Goal: Information Seeking & Learning: Find specific fact

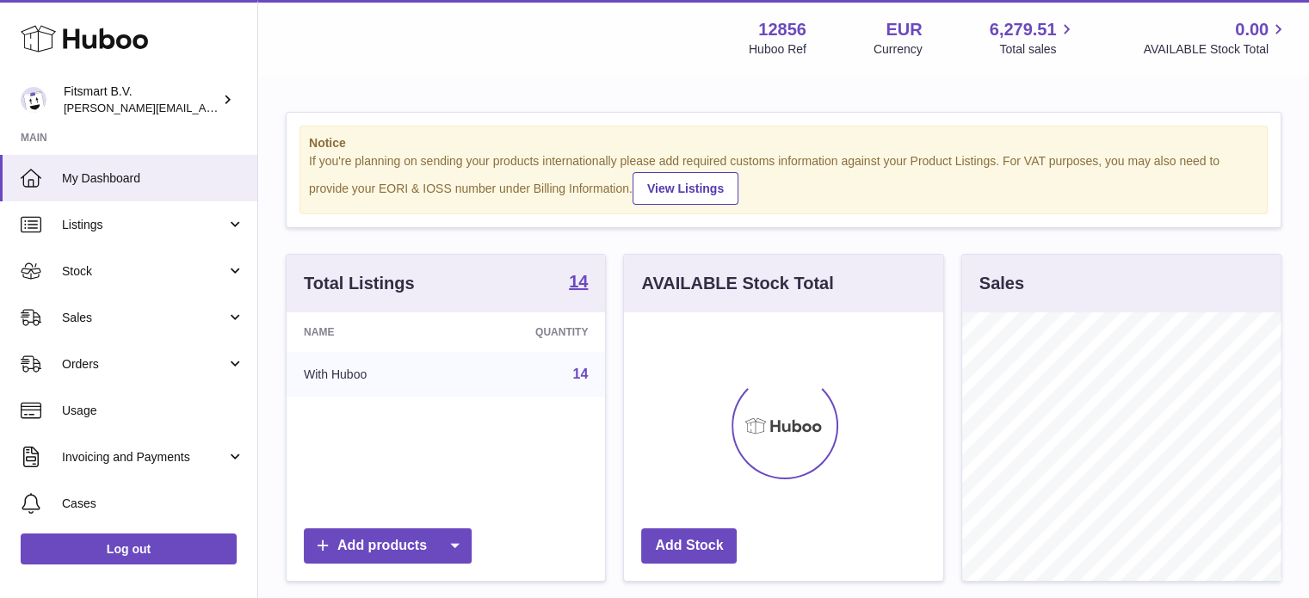
scroll to position [268, 319]
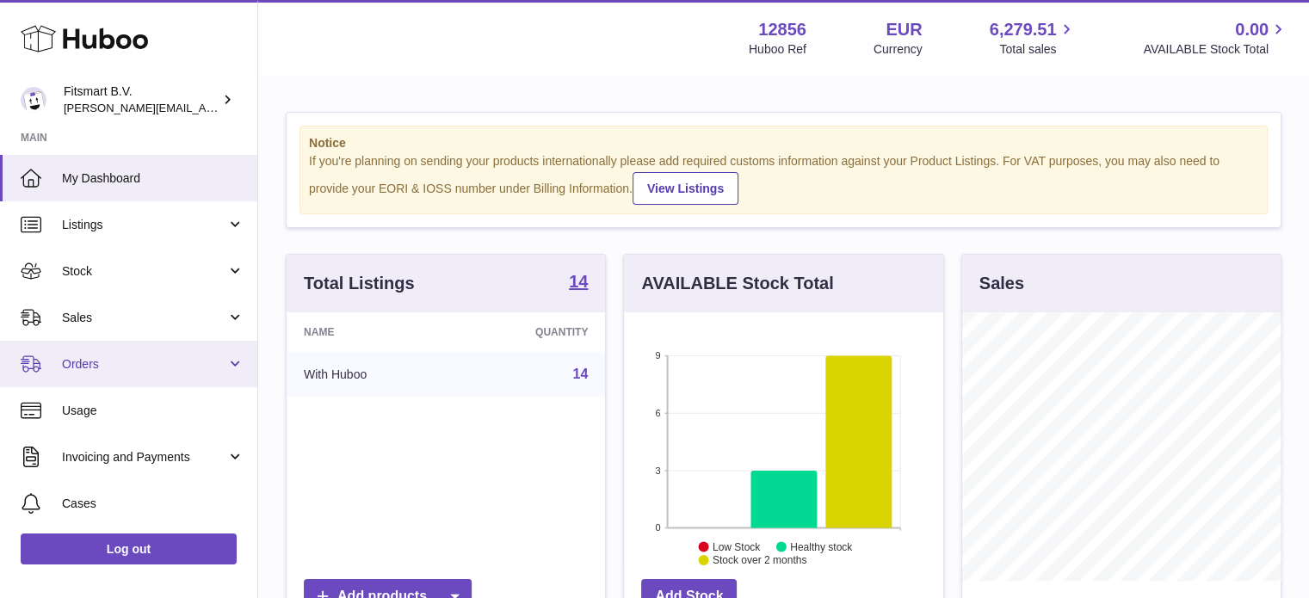
click at [156, 343] on link "Orders" at bounding box center [128, 364] width 257 height 46
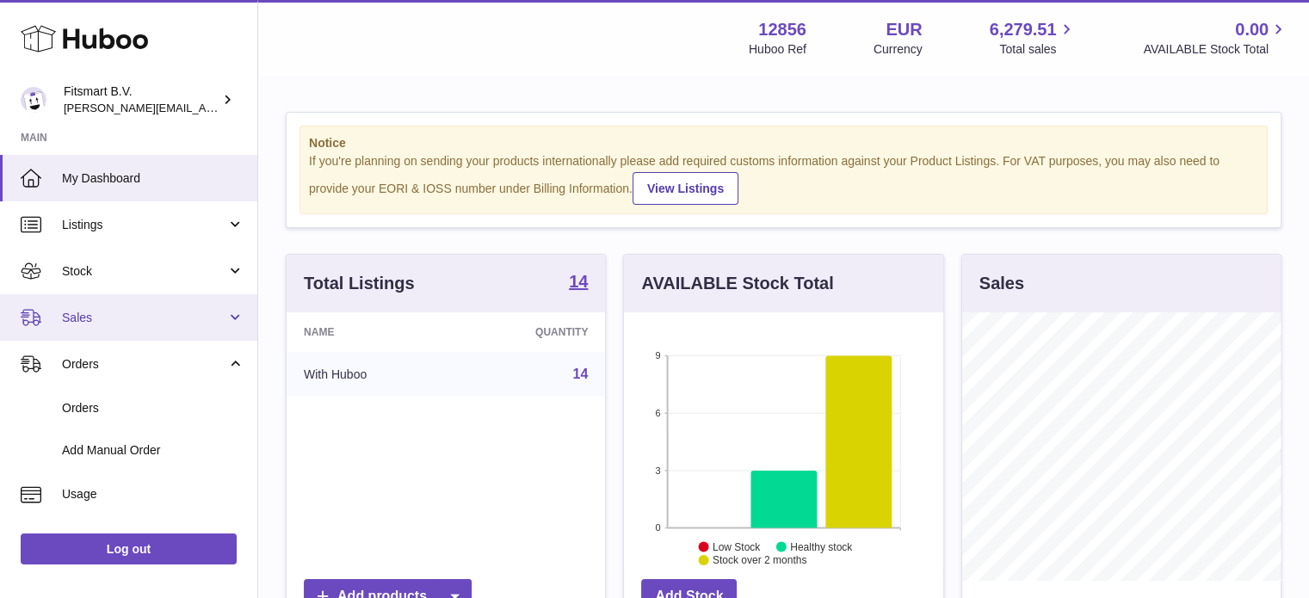
click at [155, 315] on span "Sales" at bounding box center [144, 318] width 164 height 16
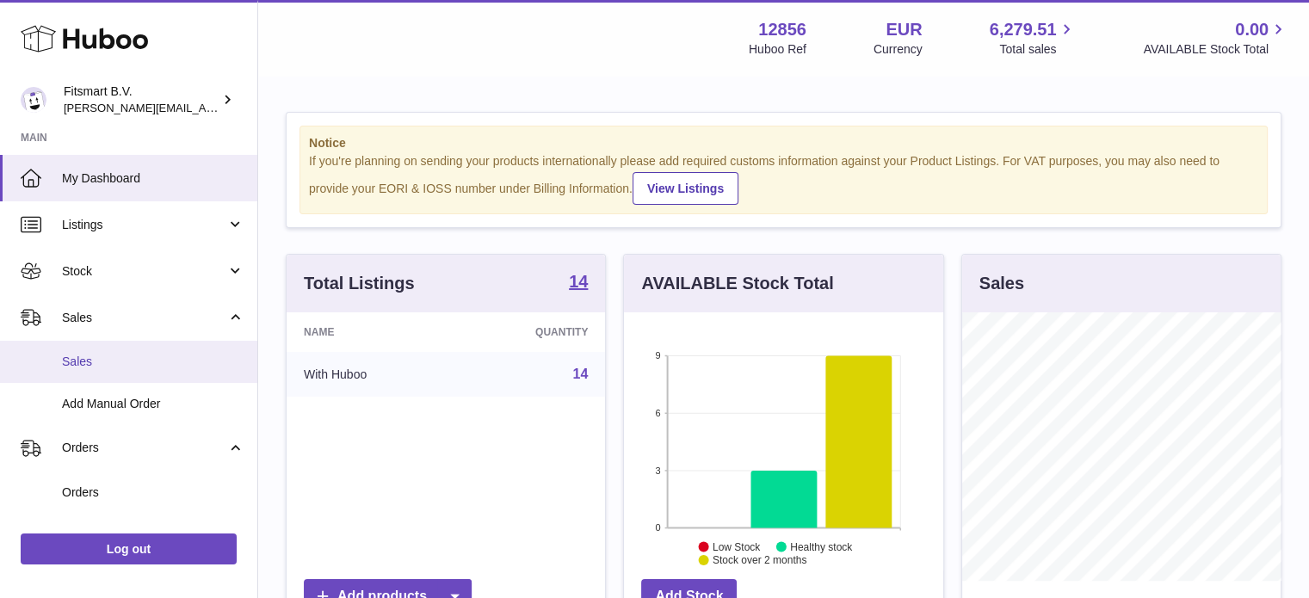
click at [144, 360] on span "Sales" at bounding box center [153, 362] width 182 height 16
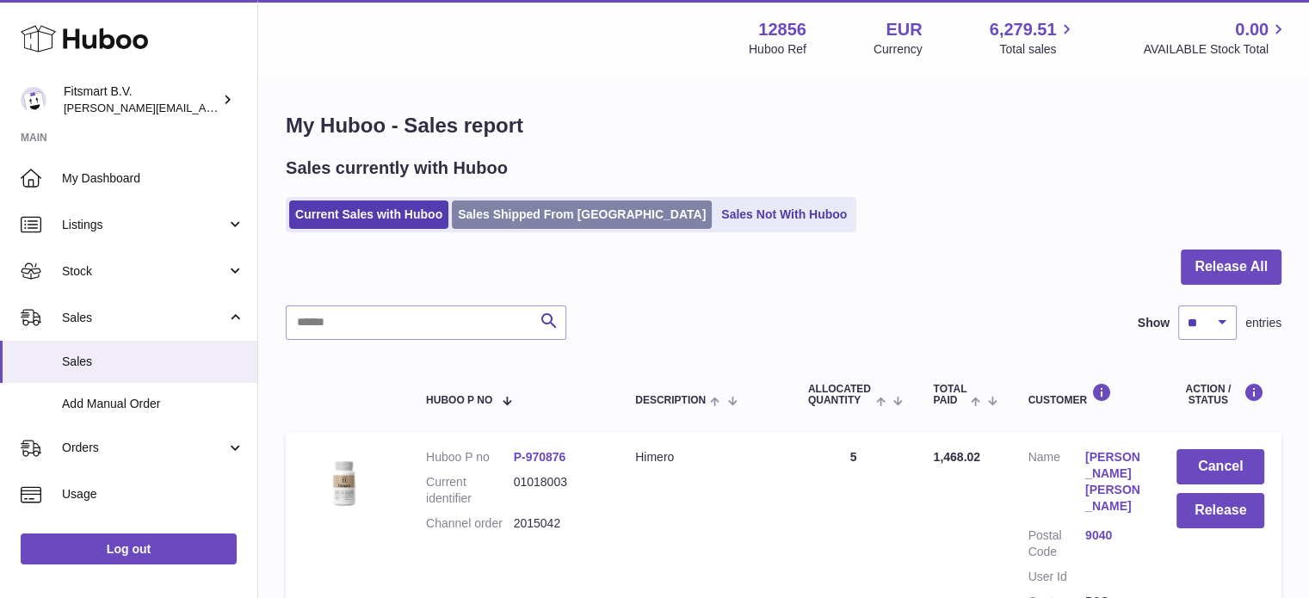
click at [530, 206] on link "Sales Shipped From [GEOGRAPHIC_DATA]" at bounding box center [582, 214] width 260 height 28
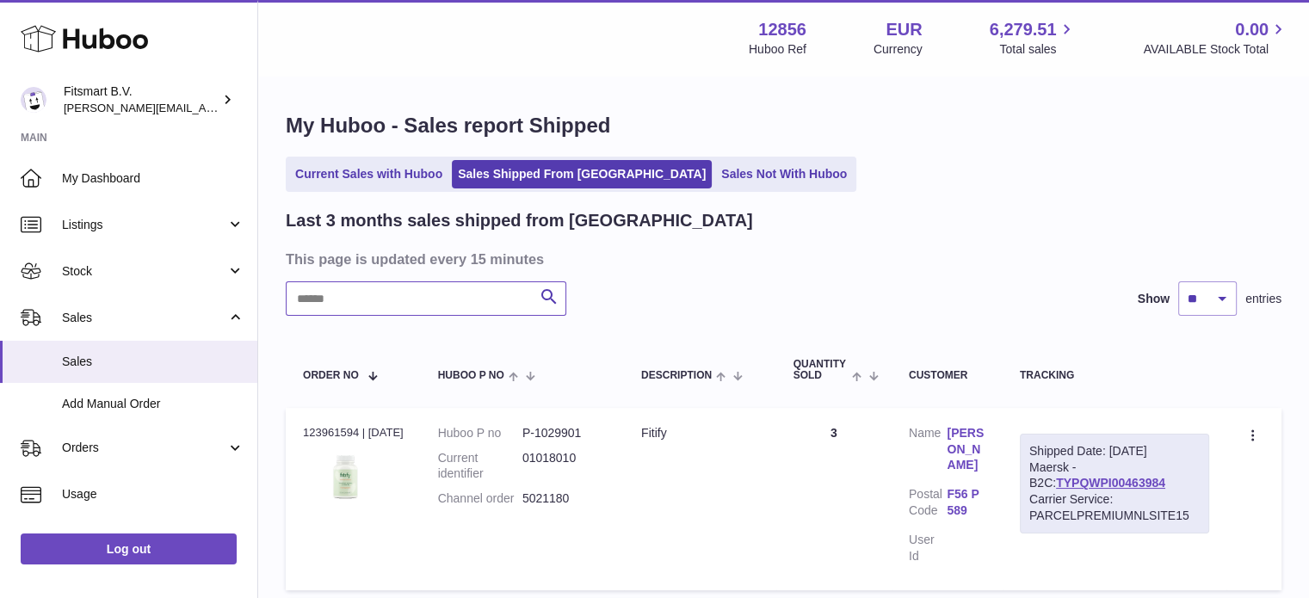
click at [429, 295] on input "text" at bounding box center [426, 298] width 280 height 34
paste input "*******"
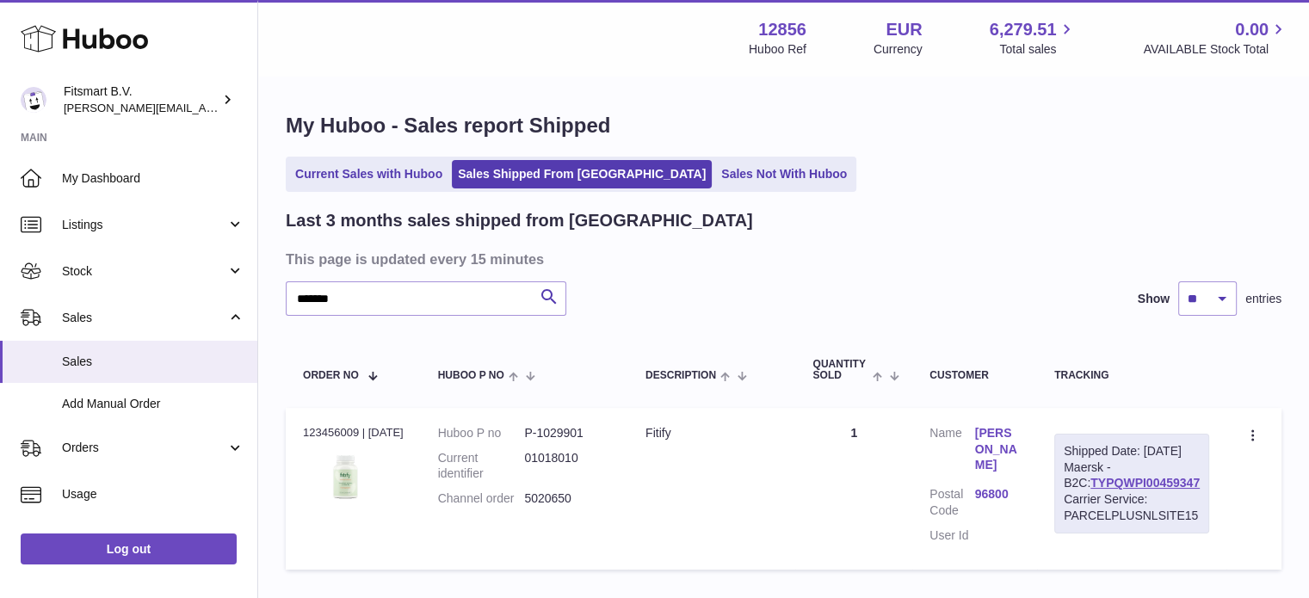
click at [1019, 426] on link "Timo Salminen" at bounding box center [997, 449] width 45 height 49
click at [912, 237] on div at bounding box center [654, 299] width 1309 height 598
click at [1005, 439] on link "Timo Salminen" at bounding box center [997, 449] width 45 height 49
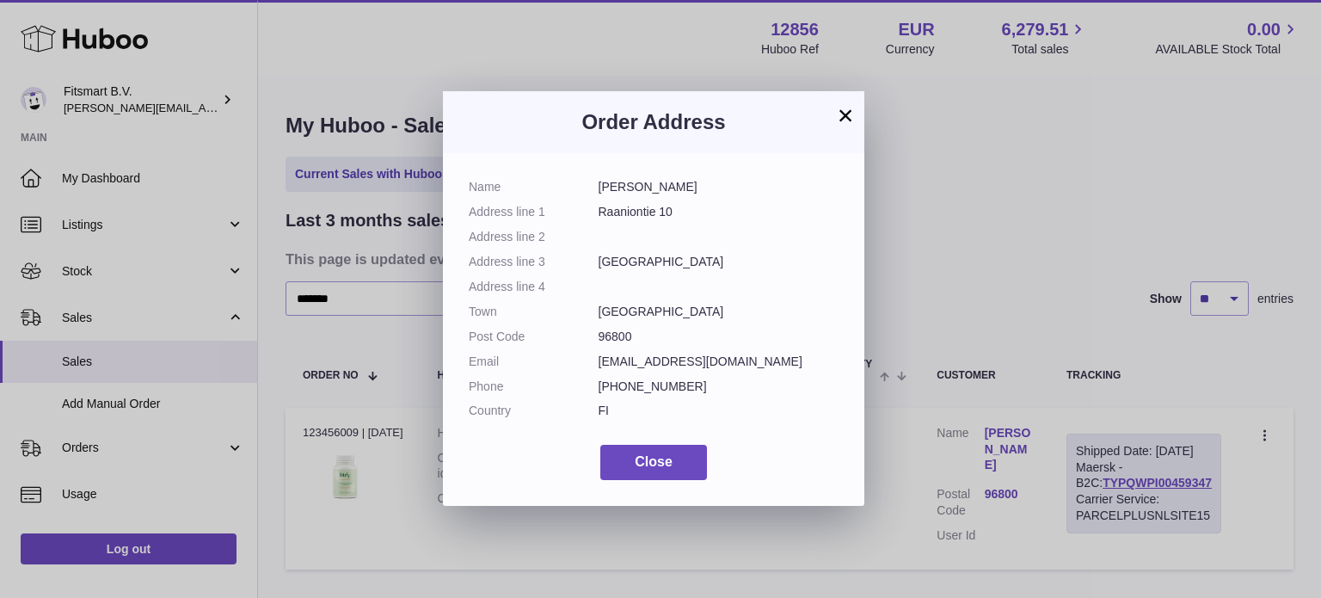
copy dl "timosalminen57@gmail.com"
drag, startPoint x: 612, startPoint y: 367, endPoint x: 751, endPoint y: 360, distance: 139.6
click at [751, 360] on dl "Name Timo Salminen Address line 1 Raaniontie 10 Address line 2 Address line 3 R…" at bounding box center [654, 303] width 370 height 249
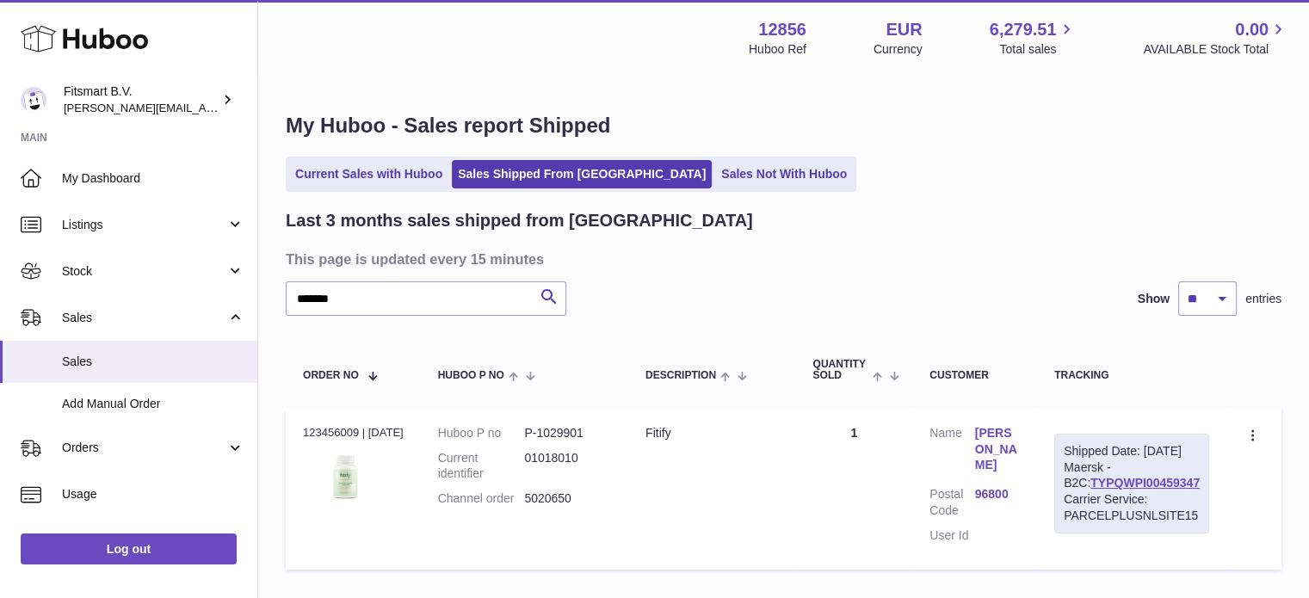
click at [1093, 294] on div "× Order Address Name Timo Salminen Address line 1 Raaniontie 10 Address line 2 …" at bounding box center [654, 299] width 1309 height 598
drag, startPoint x: 1144, startPoint y: 446, endPoint x: 1181, endPoint y: 463, distance: 40.8
click at [1181, 459] on div "Shipped Date: 26th Aug 2025" at bounding box center [1131, 451] width 136 height 16
copy div "26th Aug 2025"
click at [1140, 490] on link "TYPQWPI00459347" at bounding box center [1144, 483] width 109 height 14
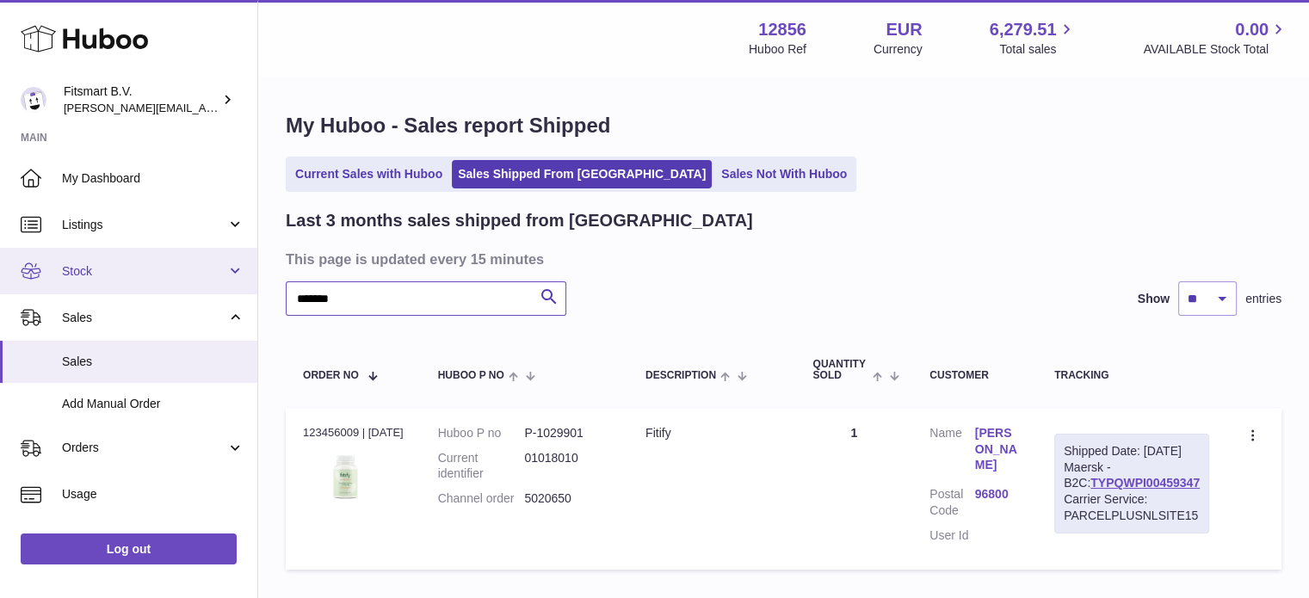
drag, startPoint x: 415, startPoint y: 306, endPoint x: 0, endPoint y: 250, distance: 418.4
click at [0, 250] on div "Huboo Fitsmart B.V. jonathan@leaderoo.com Main My Dashboard Listings Not with H…" at bounding box center [654, 357] width 1309 height 714
paste input "text"
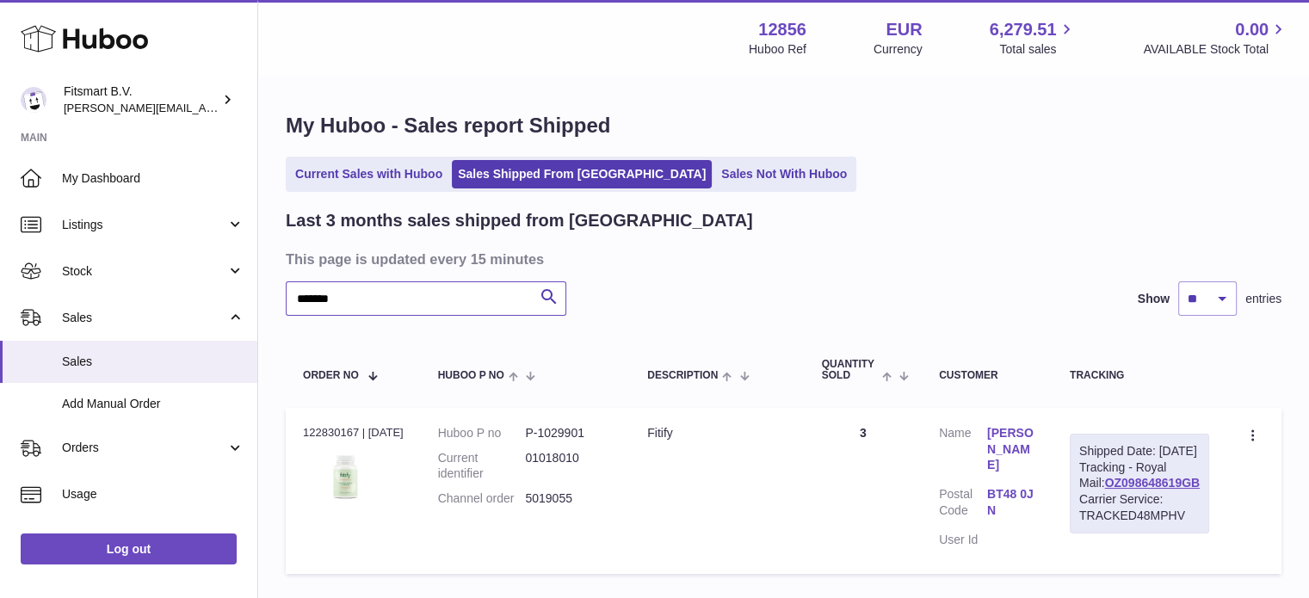
type input "*******"
click at [1001, 448] on link "JULIE-ANN O'KANE" at bounding box center [1011, 449] width 48 height 49
drag, startPoint x: 235, startPoint y: 295, endPoint x: 334, endPoint y: 302, distance: 99.2
click at [236, 295] on div at bounding box center [654, 299] width 1309 height 598
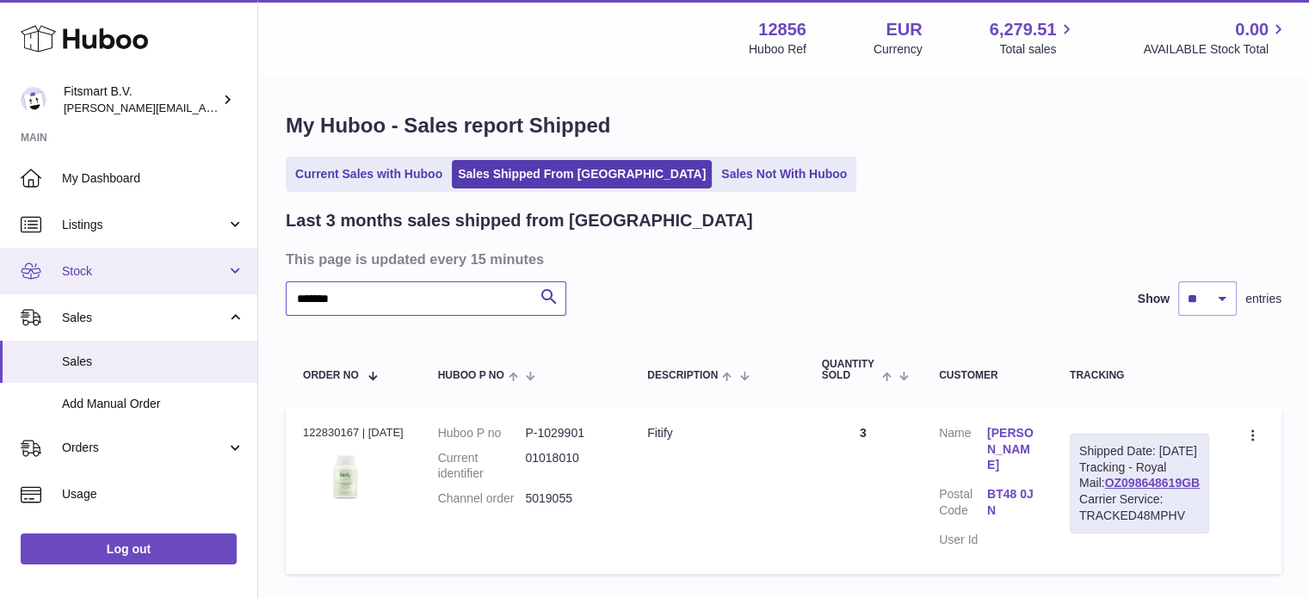
drag, startPoint x: 391, startPoint y: 305, endPoint x: 0, endPoint y: 279, distance: 392.4
click at [0, 281] on div "Huboo Fitsmart B.V. jonathan@leaderoo.com Main My Dashboard Listings Not with H…" at bounding box center [654, 359] width 1309 height 718
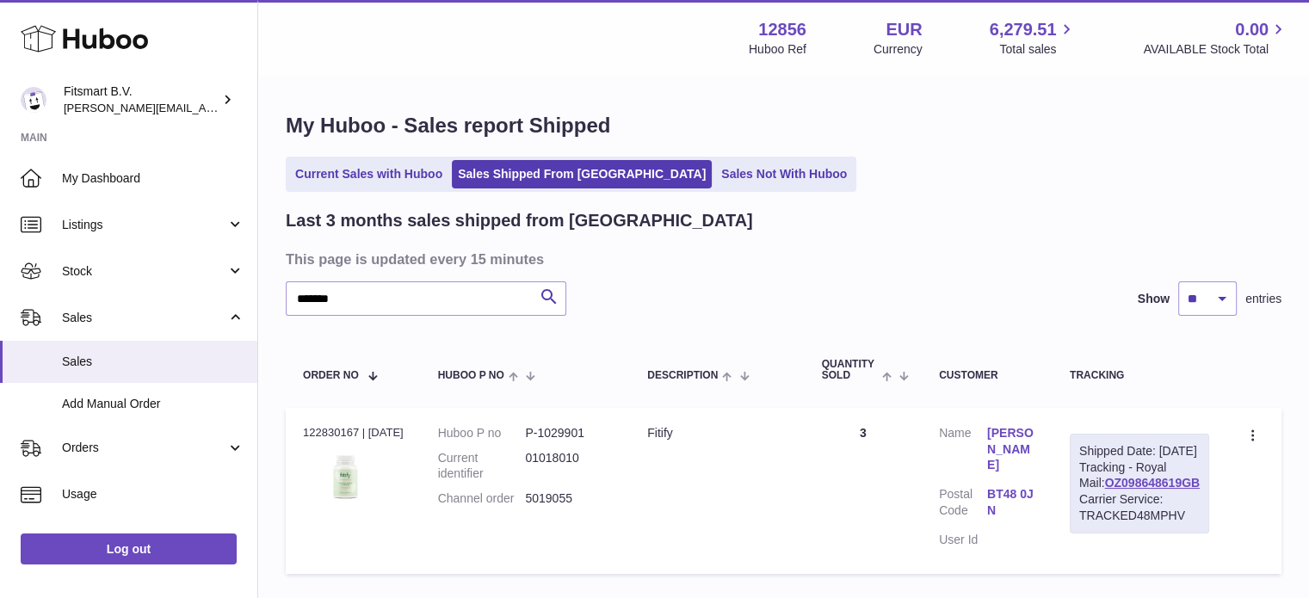
click at [1033, 441] on link "JULIE-ANN O'KANE" at bounding box center [1011, 449] width 48 height 49
